Goal: Task Accomplishment & Management: Manage account settings

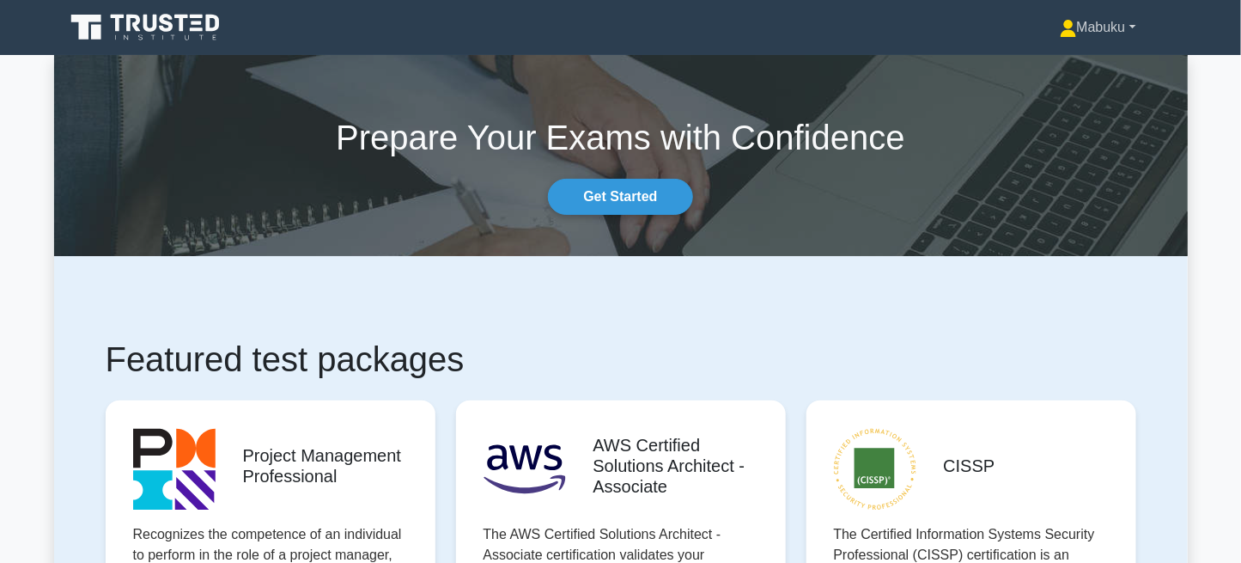
click at [1125, 35] on link "Mabuku" at bounding box center [1098, 27] width 159 height 34
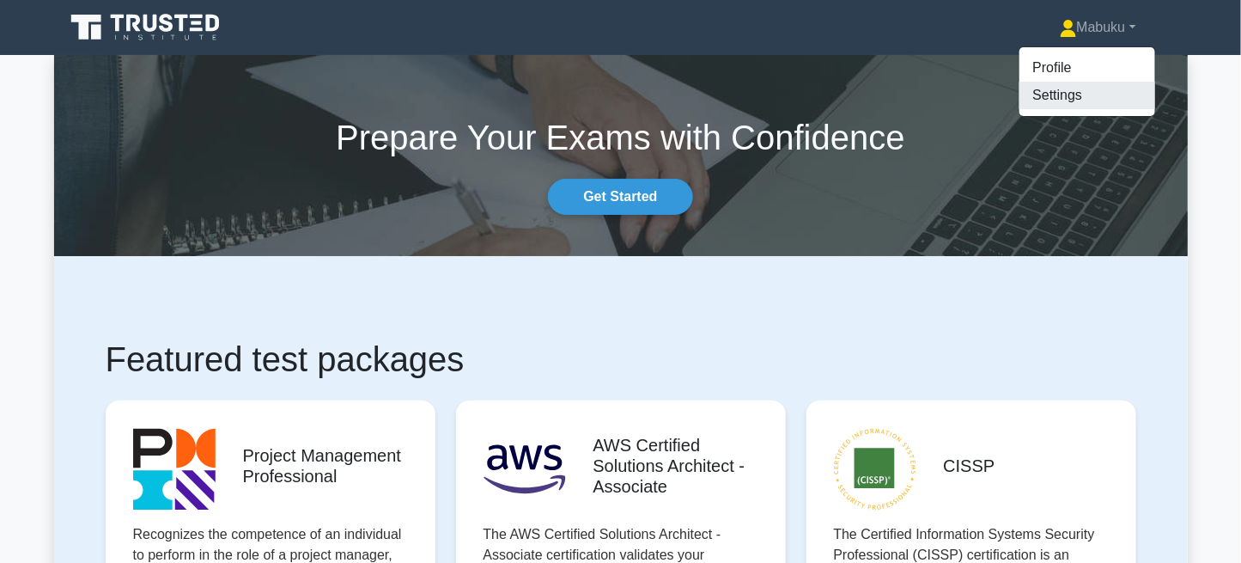
click at [1076, 92] on link "Settings" at bounding box center [1088, 95] width 136 height 27
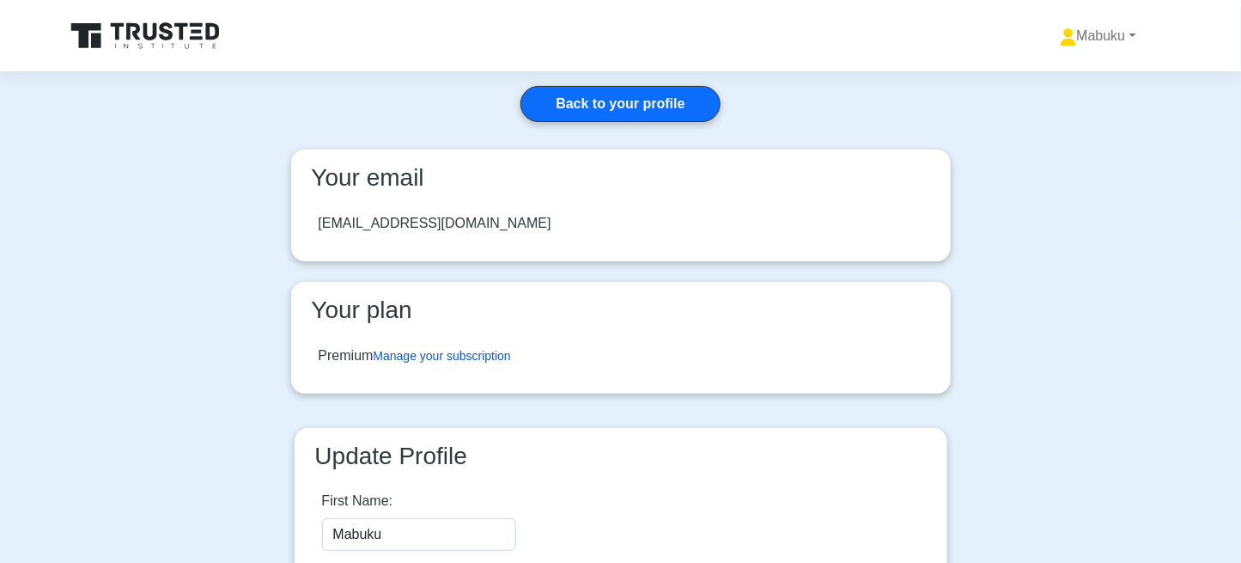
click at [473, 351] on link "Manage your subscription" at bounding box center [442, 356] width 137 height 14
